Goal: Transaction & Acquisition: Purchase product/service

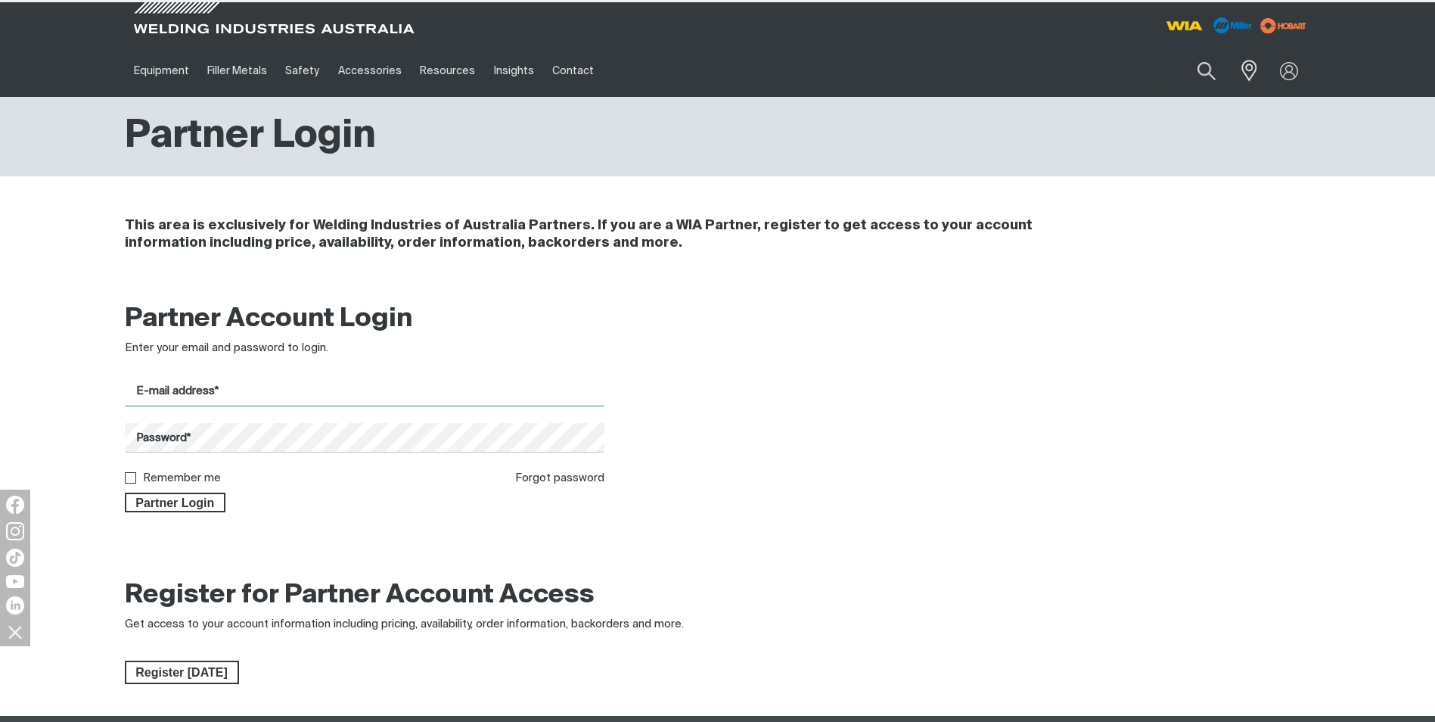
type input "[PERSON_NAME][DOMAIN_NAME][EMAIL_ADDRESS][DOMAIN_NAME]"
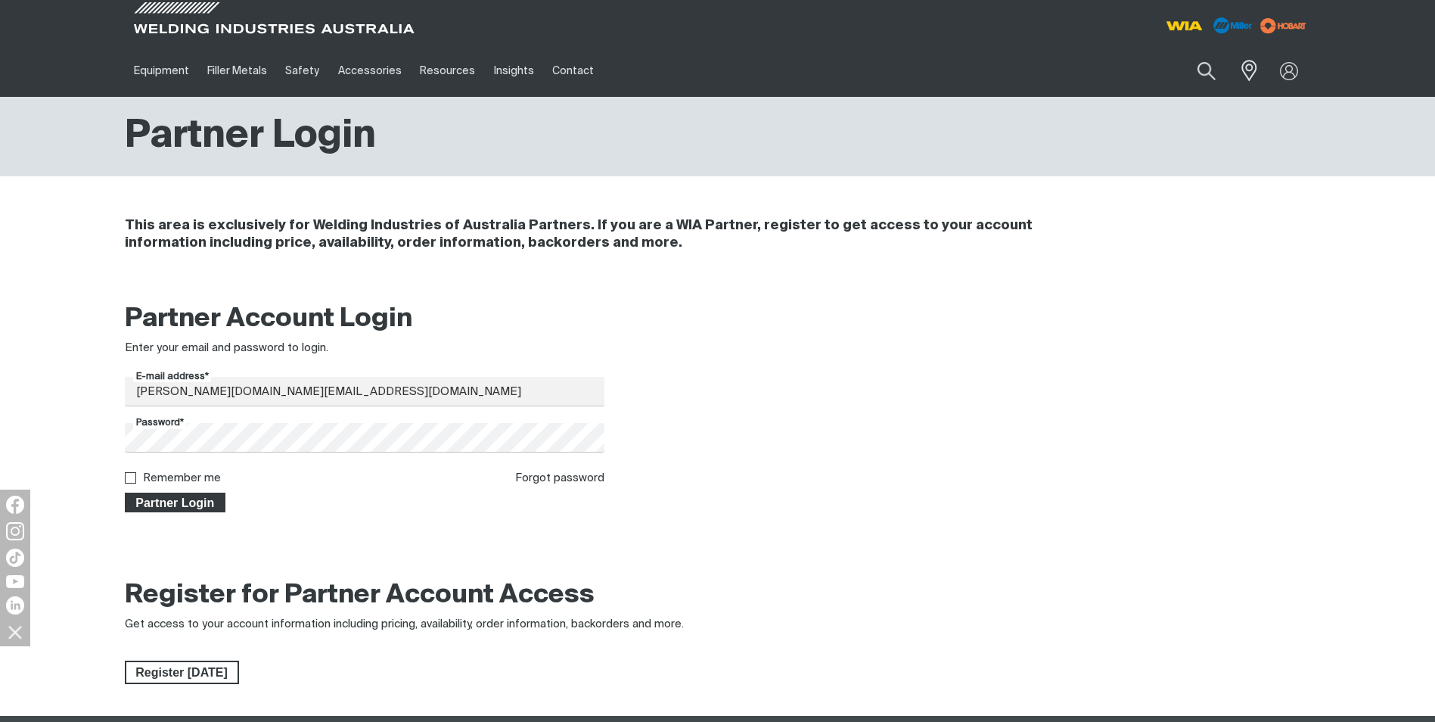
click at [181, 503] on span "Partner Login" at bounding box center [175, 502] width 98 height 20
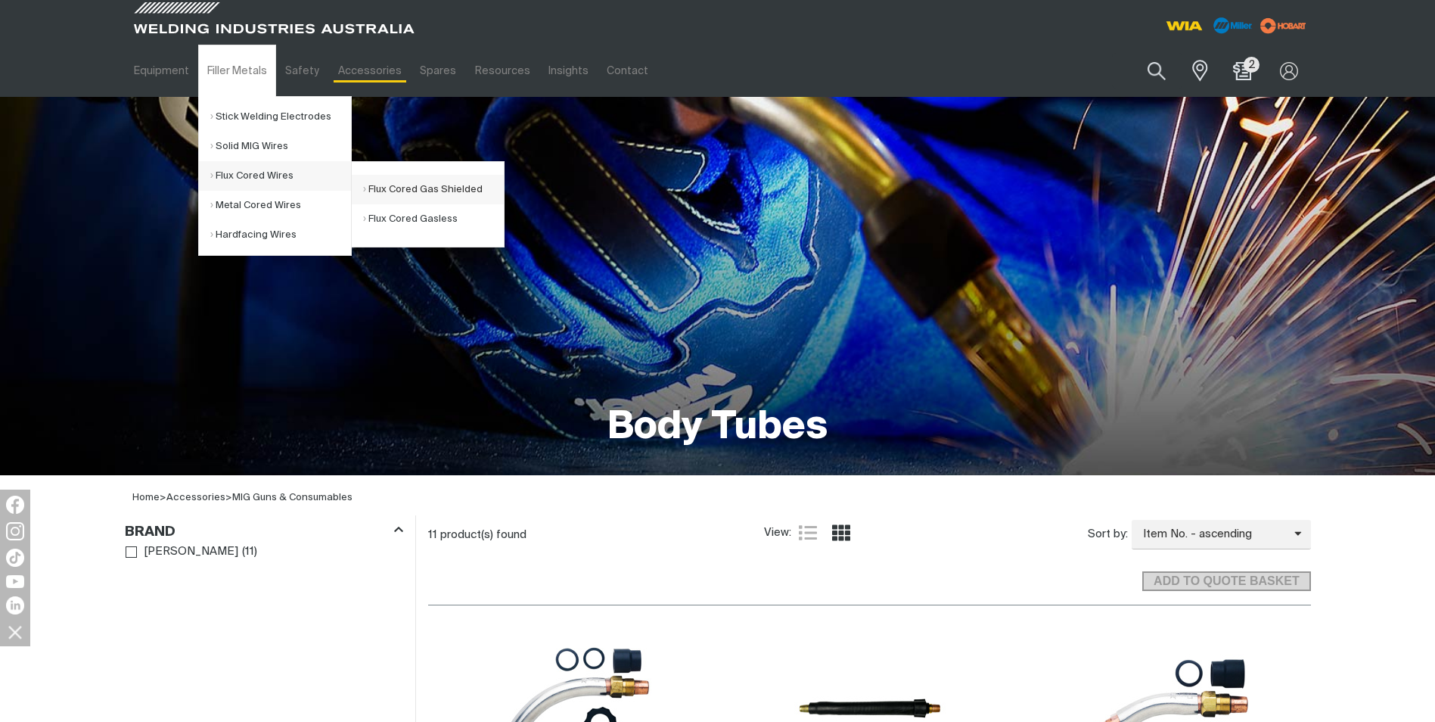
click at [386, 191] on link "Flux Cored Gas Shielded" at bounding box center [433, 189] width 141 height 29
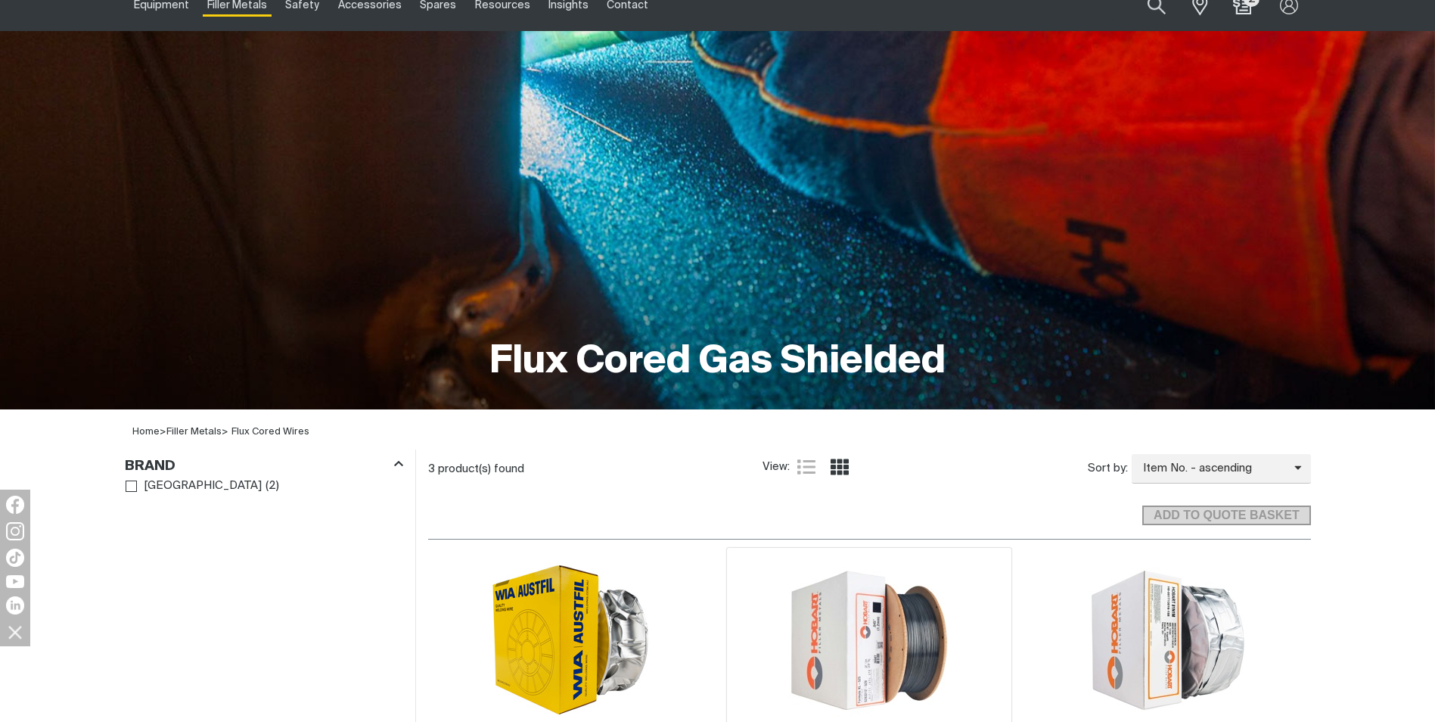
scroll to position [378, 0]
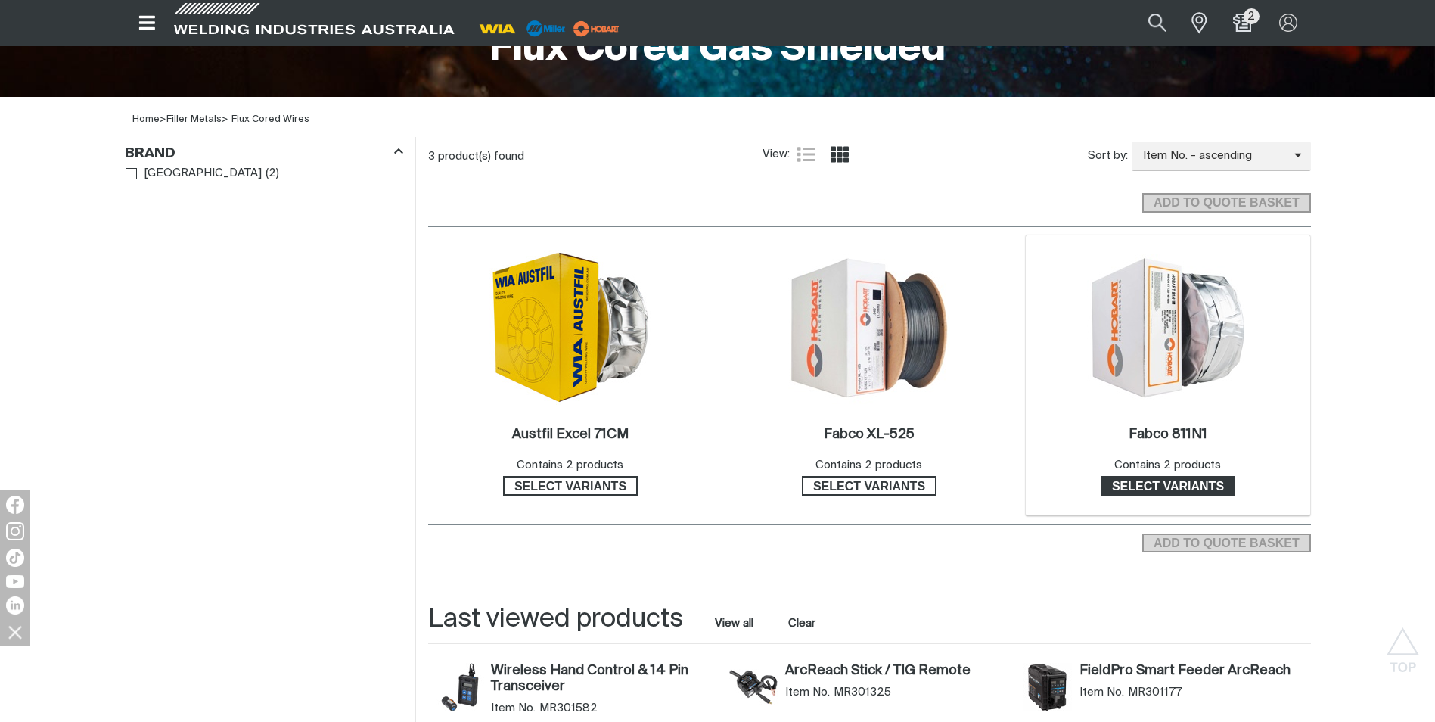
click at [1163, 477] on span "Select variants" at bounding box center [1168, 486] width 132 height 20
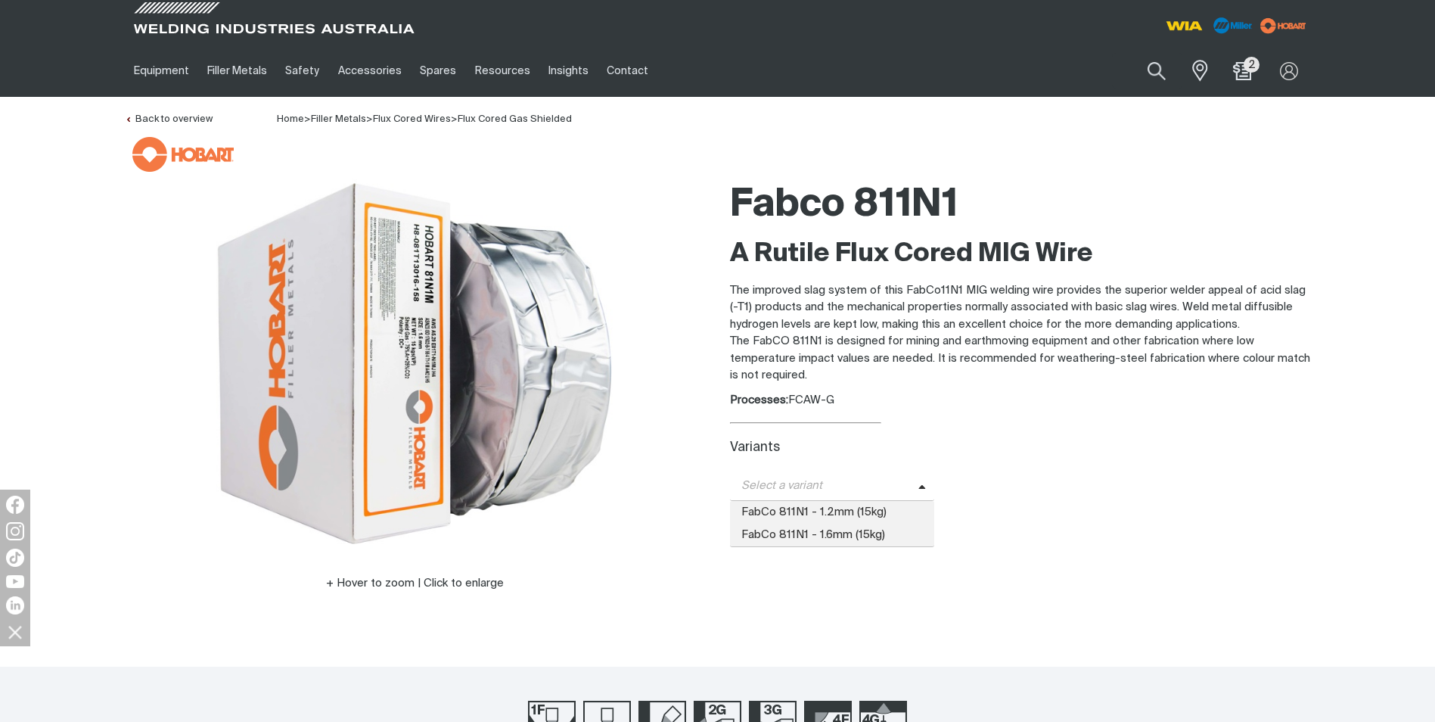
click at [828, 484] on span "Select a variant" at bounding box center [824, 485] width 188 height 17
click at [822, 516] on span "FabCo 811N1 - 1.2mm (15kg)" at bounding box center [832, 512] width 205 height 23
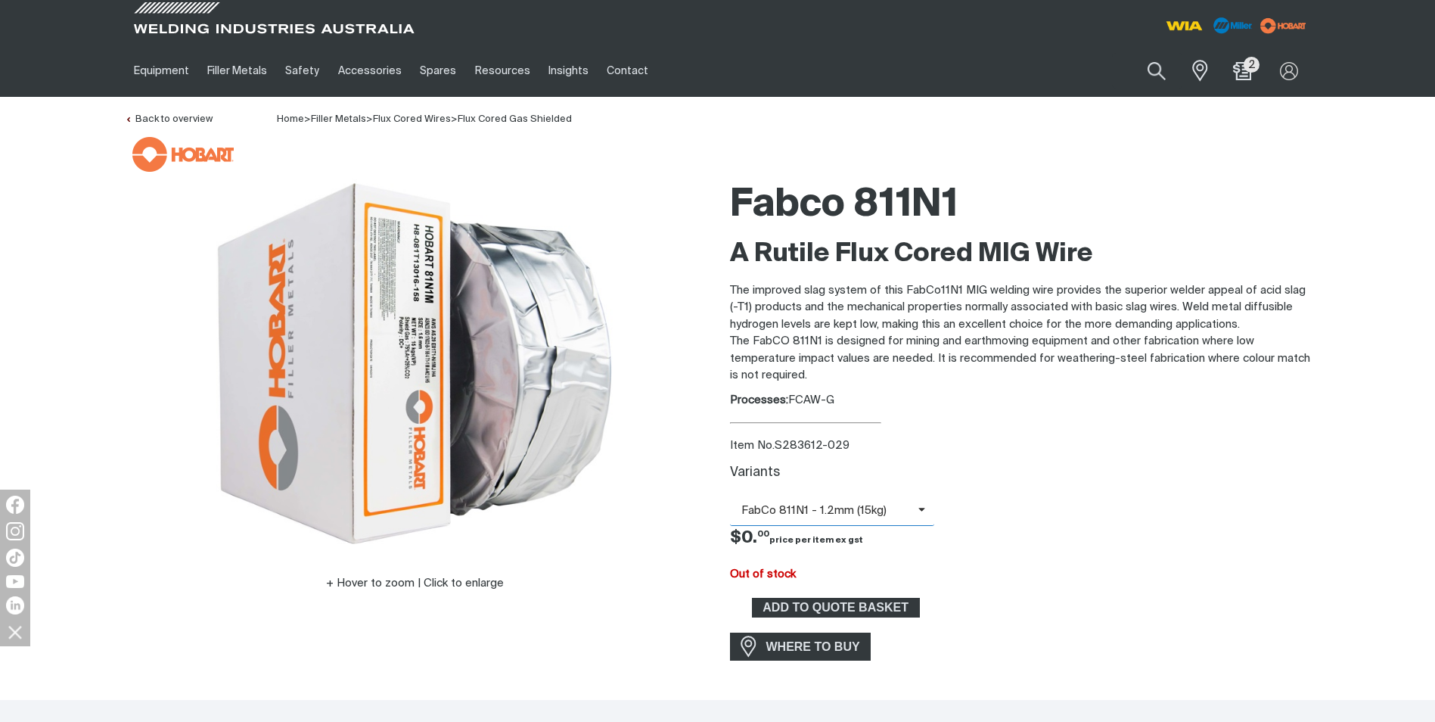
click at [828, 507] on span "FabCo 811N1 - 1.2mm (15kg)" at bounding box center [824, 510] width 188 height 17
click at [819, 560] on span "FabCo 811N1 - 1.6mm (15kg)" at bounding box center [832, 559] width 205 height 23
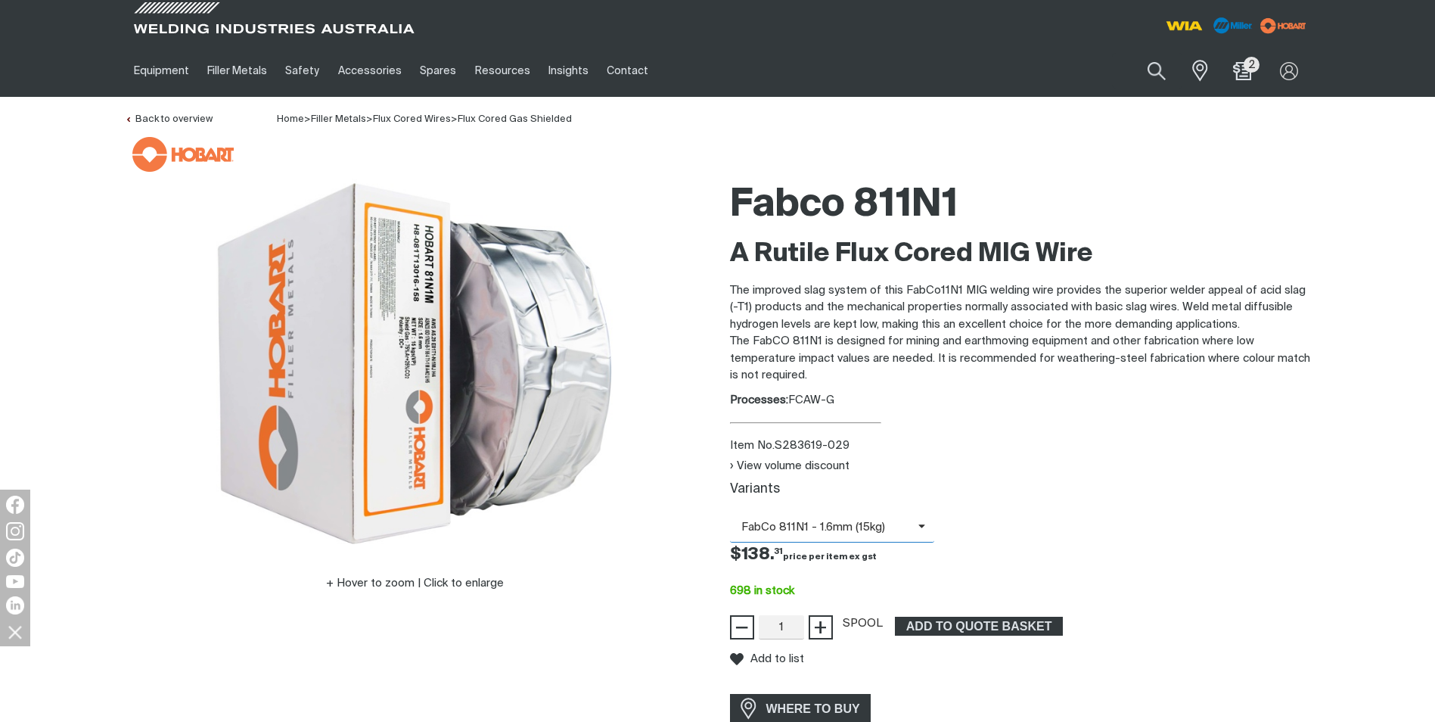
click at [831, 535] on span "FabCo 811N1 - 1.6mm (15kg)" at bounding box center [824, 527] width 188 height 17
click at [831, 547] on span "FabCo 811N1 - 1.2mm (15kg)" at bounding box center [832, 553] width 205 height 23
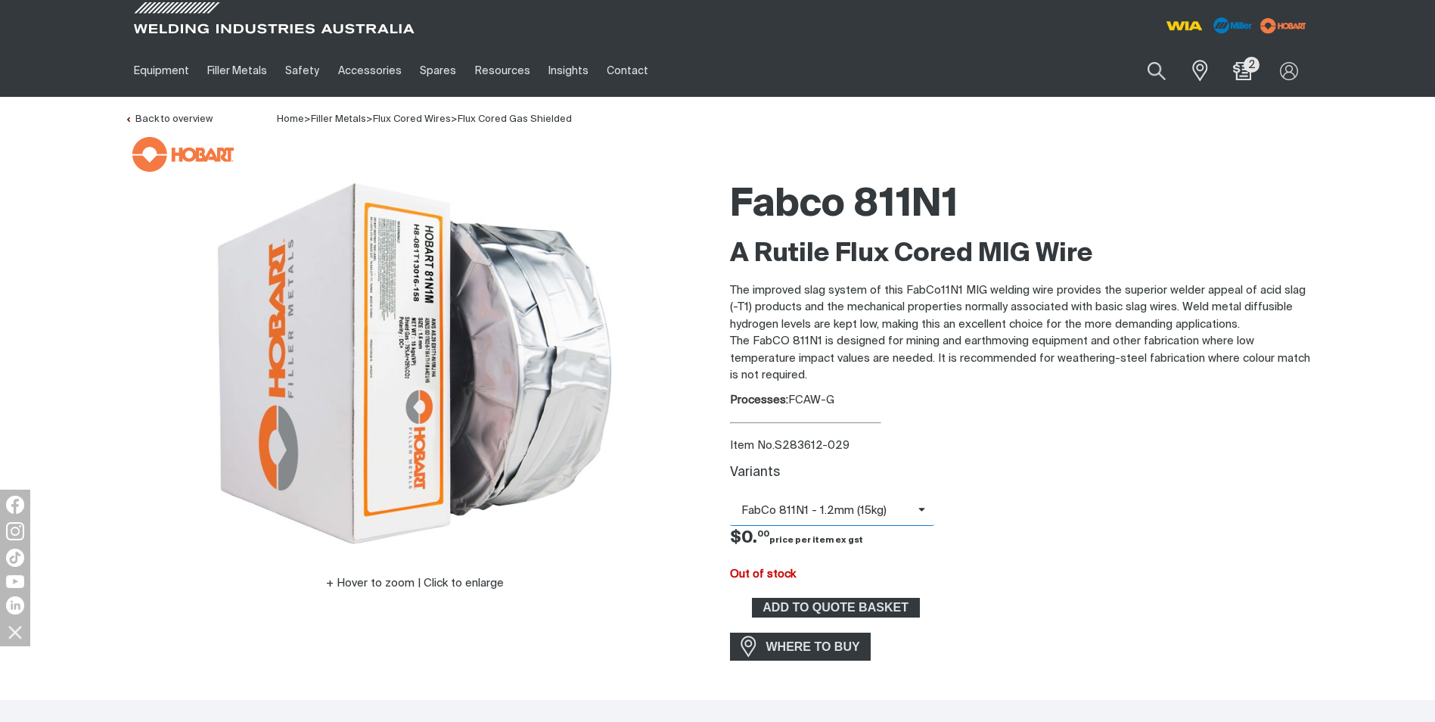
click at [890, 514] on icon at bounding box center [897, 509] width 23 height 11
click at [858, 554] on span "FabCo 811N1 - 1.6mm (15kg)" at bounding box center [832, 559] width 205 height 23
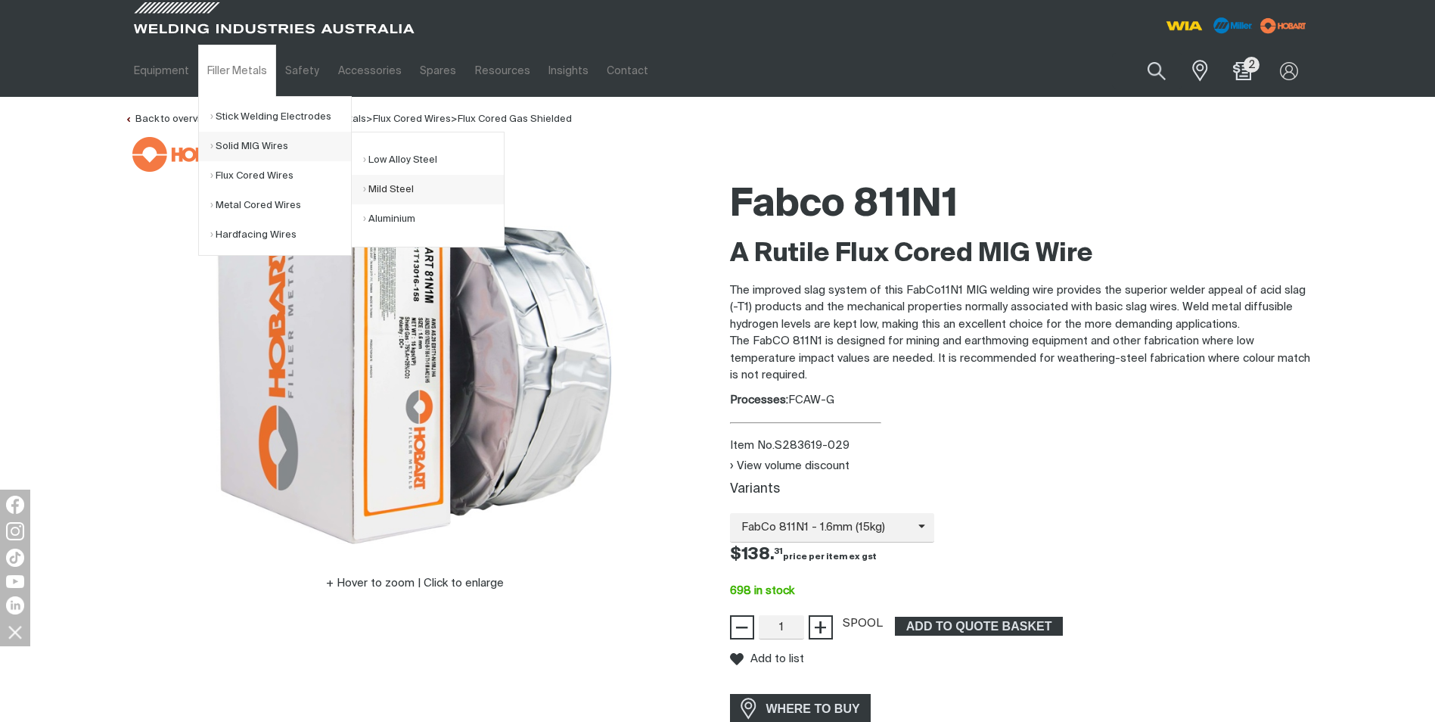
click at [389, 192] on link "Mild Steel" at bounding box center [433, 189] width 141 height 29
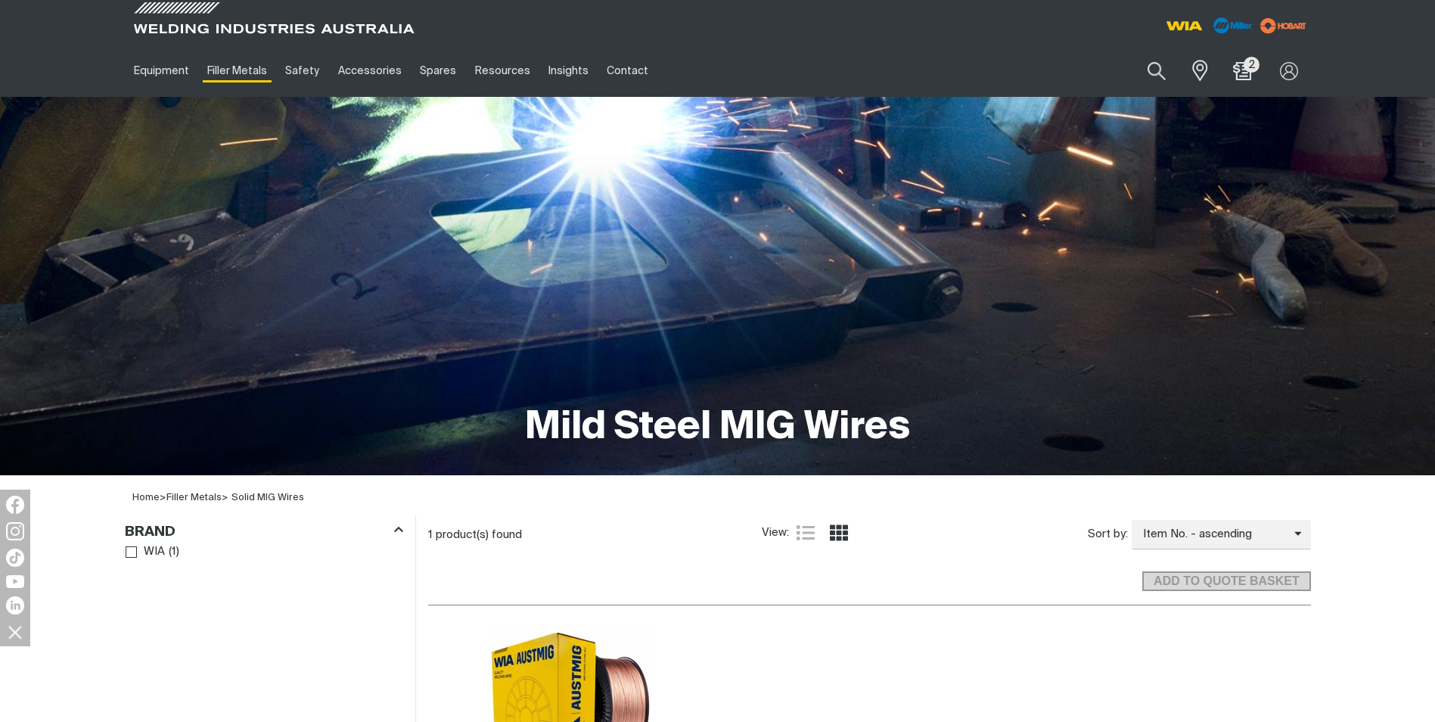
drag, startPoint x: 525, startPoint y: 536, endPoint x: 528, endPoint y: 526, distance: 10.3
click at [528, 527] on div "1 product(s) found" at bounding box center [595, 534] width 334 height 15
click at [532, 532] on div "1 product(s) found" at bounding box center [595, 534] width 334 height 15
